Goal: Find specific page/section: Find specific page/section

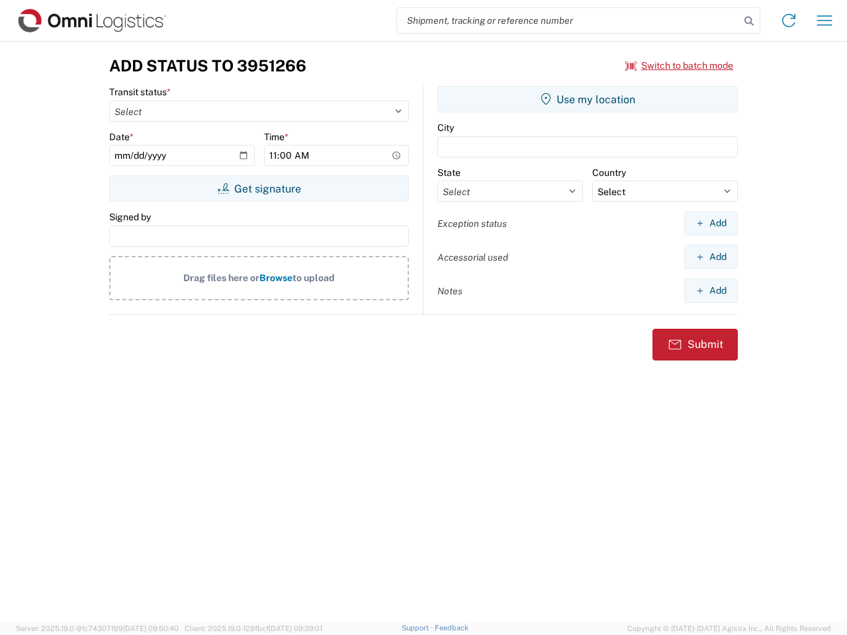
click at [568, 21] on input "search" at bounding box center [568, 20] width 343 height 25
click at [749, 21] on icon at bounding box center [749, 21] width 19 height 19
click at [789, 21] on icon at bounding box center [788, 20] width 21 height 21
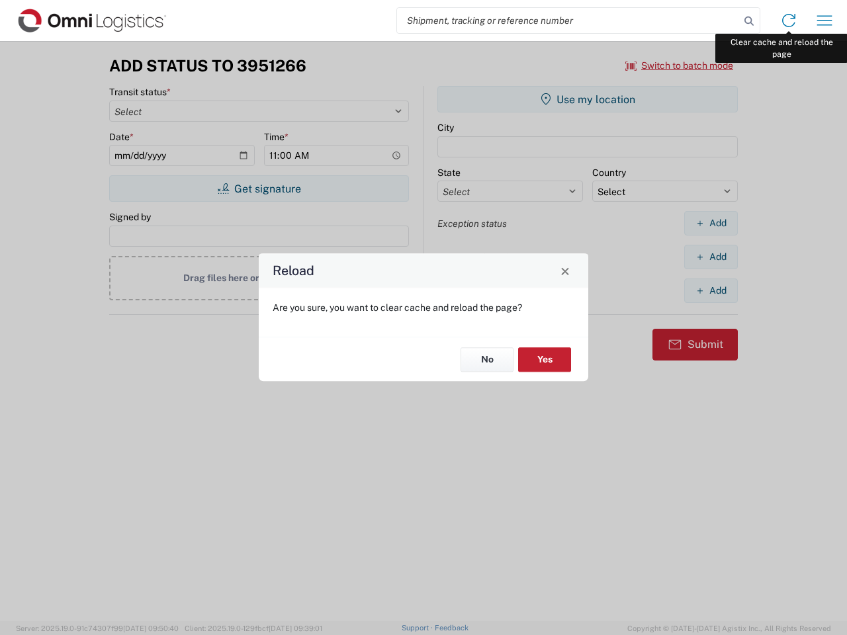
click at [825, 21] on div "Reload Are you sure, you want to clear cache and reload the page? No Yes" at bounding box center [423, 317] width 847 height 635
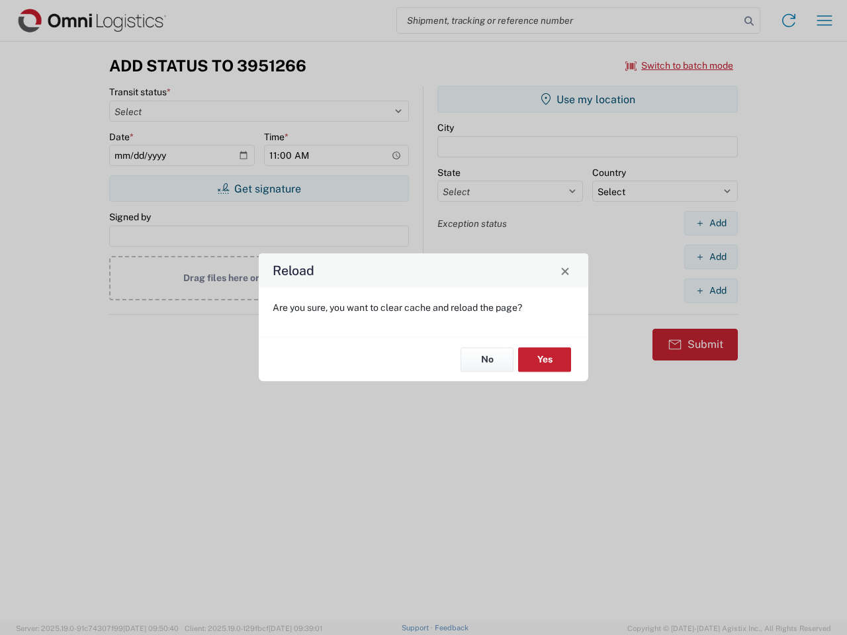
click at [680, 66] on div "Reload Are you sure, you want to clear cache and reload the page? No Yes" at bounding box center [423, 317] width 847 height 635
click at [259, 189] on div "Reload Are you sure, you want to clear cache and reload the page? No Yes" at bounding box center [423, 317] width 847 height 635
click at [588, 99] on div "Reload Are you sure, you want to clear cache and reload the page? No Yes" at bounding box center [423, 317] width 847 height 635
click at [711, 223] on div "Reload Are you sure, you want to clear cache and reload the page? No Yes" at bounding box center [423, 317] width 847 height 635
click at [711, 257] on div "Reload Are you sure, you want to clear cache and reload the page? No Yes" at bounding box center [423, 317] width 847 height 635
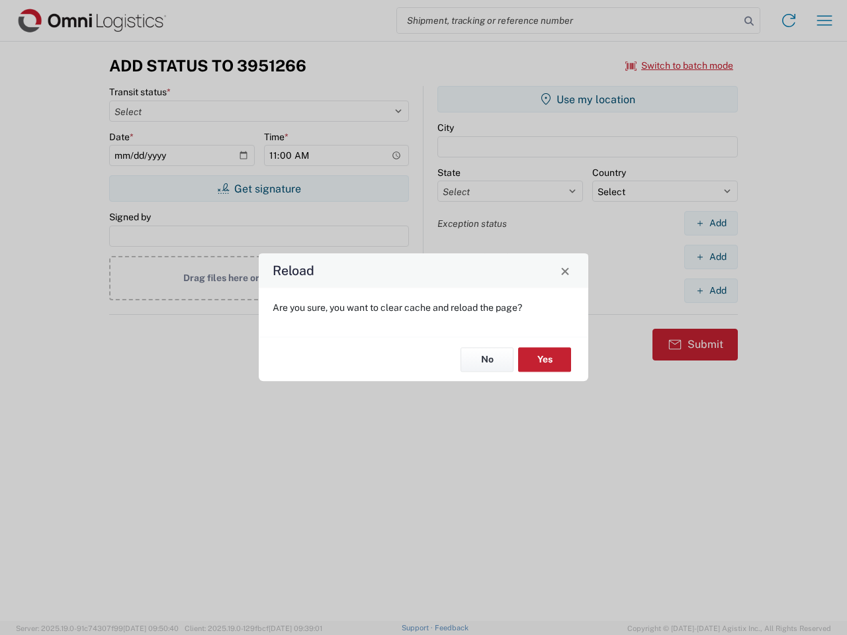
click at [711, 291] on div "Reload Are you sure, you want to clear cache and reload the page? No Yes" at bounding box center [423, 317] width 847 height 635
